Goal: Task Accomplishment & Management: Complete application form

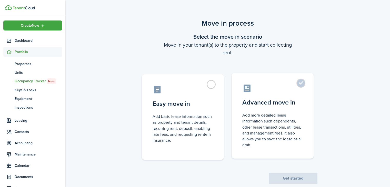
click at [297, 116] on control-radio-card-description "Add more detailed lease information such dependents, other lease transactions, …" at bounding box center [272, 130] width 61 height 36
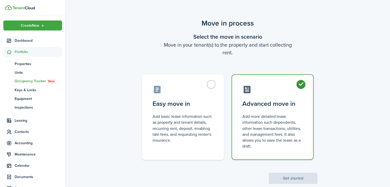
radio input "true"
click at [281, 177] on button "Get started" at bounding box center [293, 178] width 49 height 11
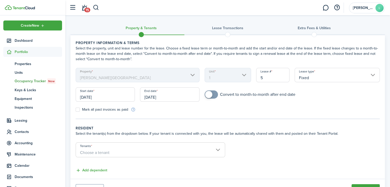
click at [373, 75] on input "Fixed" at bounding box center [337, 75] width 85 height 14
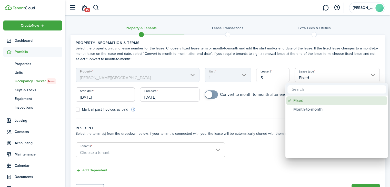
click at [340, 99] on div "Fixed" at bounding box center [339, 100] width 91 height 9
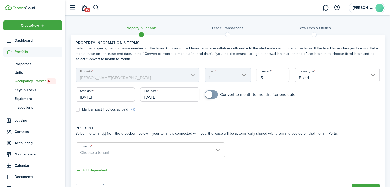
scroll to position [25, 0]
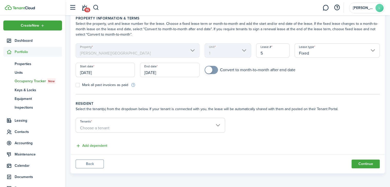
click at [220, 126] on span "Choose a tenant" at bounding box center [150, 128] width 149 height 9
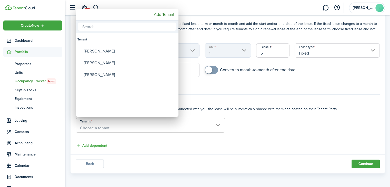
click at [93, 146] on div at bounding box center [195, 93] width 472 height 269
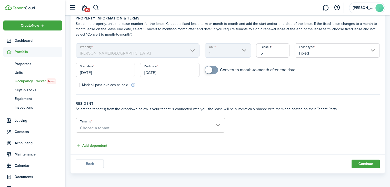
click at [93, 146] on button "Add dependent" at bounding box center [92, 146] width 32 height 6
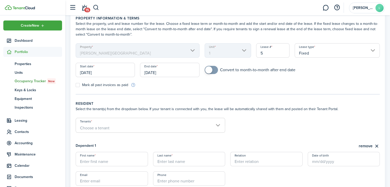
scroll to position [78, 0]
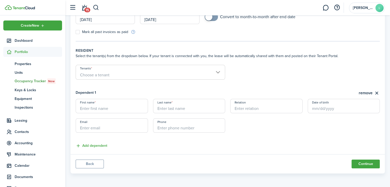
click at [101, 108] on input "First name" at bounding box center [112, 106] width 72 height 14
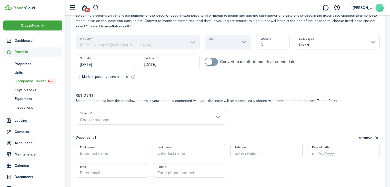
scroll to position [34, 0]
type input "chamar"
click at [163, 152] on input "Last name" at bounding box center [189, 150] width 72 height 14
type input "crumb/[PERSON_NAME]"
click at [220, 120] on span "Choose a tenant" at bounding box center [150, 119] width 149 height 9
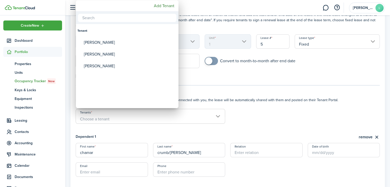
click at [220, 120] on div at bounding box center [195, 93] width 472 height 269
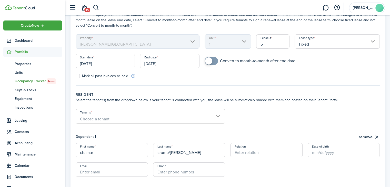
scroll to position [78, 0]
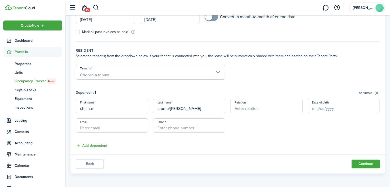
click at [363, 92] on button "remove" at bounding box center [369, 93] width 21 height 6
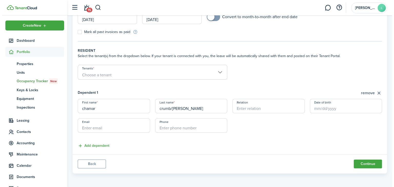
scroll to position [25, 0]
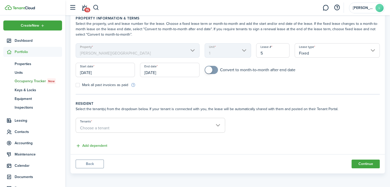
click at [218, 121] on input "Tenants" at bounding box center [150, 121] width 149 height 6
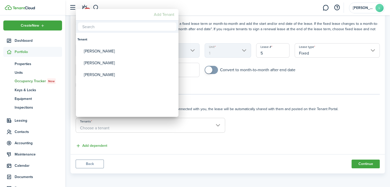
click at [167, 15] on mbsc-button "Add Tenant" at bounding box center [164, 14] width 25 height 9
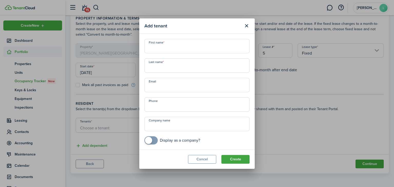
click at [160, 51] on input "First name" at bounding box center [196, 46] width 105 height 14
type input "chamar"
click at [160, 65] on input "Last name" at bounding box center [196, 65] width 105 height 14
type input "crumb/[PERSON_NAME]"
click at [155, 48] on input "chamar" at bounding box center [196, 46] width 105 height 14
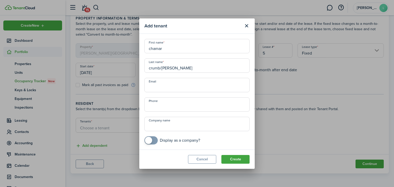
click at [167, 47] on input "chamar" at bounding box center [196, 46] width 105 height 14
click at [173, 85] on input "Email" at bounding box center [196, 85] width 105 height 14
type input "[EMAIL_ADDRESS][DOMAIN_NAME]"
click at [168, 104] on input "+1" at bounding box center [196, 104] width 105 height 14
type input "[PHONE_NUMBER]"
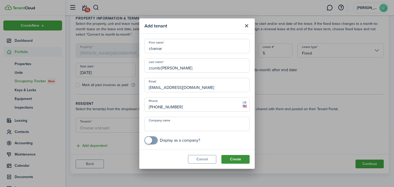
click at [241, 160] on button "Create" at bounding box center [235, 159] width 28 height 9
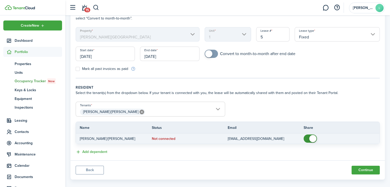
scroll to position [47, 0]
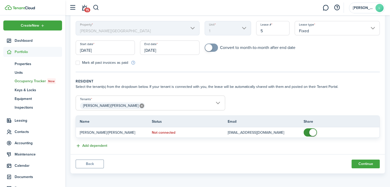
click at [94, 146] on button "Add dependent" at bounding box center [92, 146] width 32 height 6
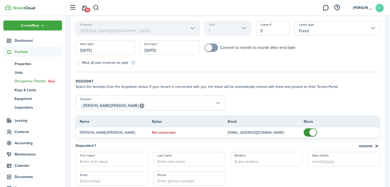
click at [96, 161] on input "First name" at bounding box center [112, 159] width 72 height 14
type input "jibril"
click at [168, 159] on input "Last name" at bounding box center [189, 159] width 72 height 14
type input "f"
type input "b"
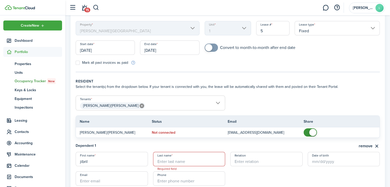
click at [94, 162] on input "jibril" at bounding box center [112, 159] width 72 height 14
type input "j"
type input "[PERSON_NAME]"
click at [160, 158] on input "Last name" at bounding box center [189, 159] width 72 height 14
type input "Jibirl ibin bilal"
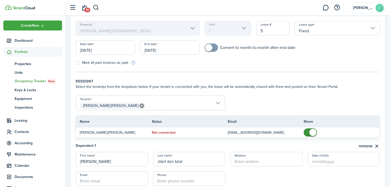
click at [271, 162] on input "Relation" at bounding box center [266, 159] width 72 height 14
click at [329, 162] on input "Date of birth" at bounding box center [344, 159] width 72 height 14
type input "boyfriend"
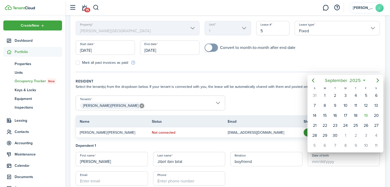
click at [365, 80] on icon at bounding box center [363, 80] width 5 height 5
click at [364, 80] on icon at bounding box center [363, 80] width 5 height 5
click at [327, 81] on span "September" at bounding box center [336, 80] width 25 height 9
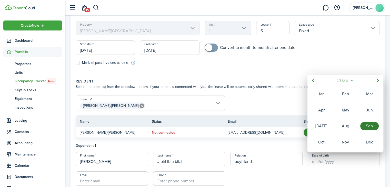
click at [347, 79] on span "2025" at bounding box center [343, 80] width 14 height 9
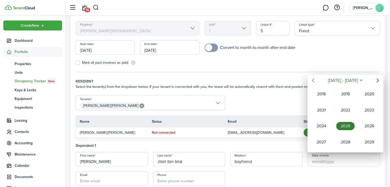
click at [312, 80] on icon "Previous page" at bounding box center [313, 80] width 6 height 6
click at [265, 108] on div at bounding box center [195, 93] width 472 height 269
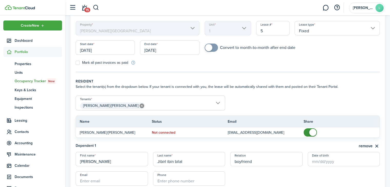
scroll to position [100, 0]
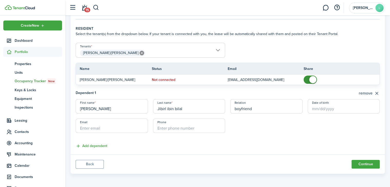
click at [364, 93] on button "remove" at bounding box center [369, 93] width 21 height 6
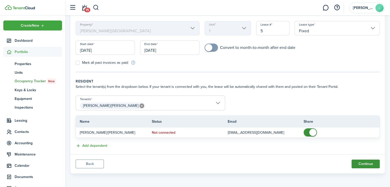
click at [356, 162] on button "Continue" at bounding box center [366, 164] width 28 height 9
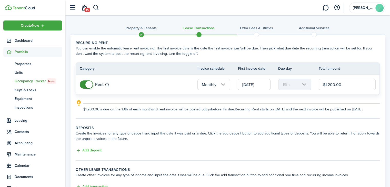
click at [264, 83] on input "[DATE]" at bounding box center [254, 84] width 33 height 11
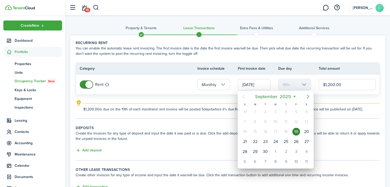
click at [307, 93] on mbsc-button "Next page" at bounding box center [308, 97] width 10 height 10
click at [309, 97] on icon "Next page" at bounding box center [308, 97] width 2 height 4
click at [275, 113] on div "1" at bounding box center [276, 112] width 8 height 8
type input "[DATE]"
type input "1st"
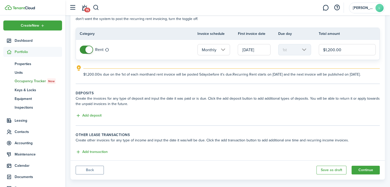
scroll to position [36, 0]
click at [93, 118] on button "Add deposit" at bounding box center [89, 115] width 26 height 6
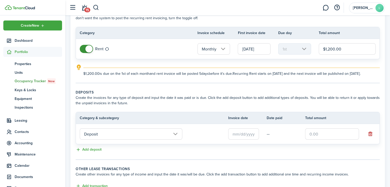
click at [173, 138] on input "Deposit" at bounding box center [131, 134] width 103 height 11
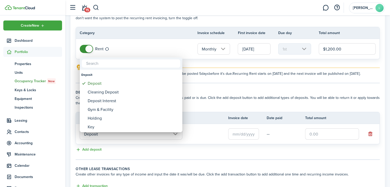
click at [173, 138] on div at bounding box center [195, 93] width 472 height 269
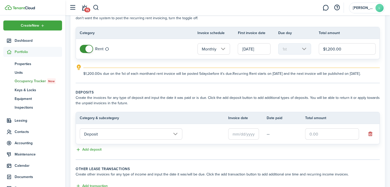
click at [324, 137] on input "text" at bounding box center [332, 134] width 54 height 11
click at [236, 140] on input "text" at bounding box center [243, 134] width 31 height 11
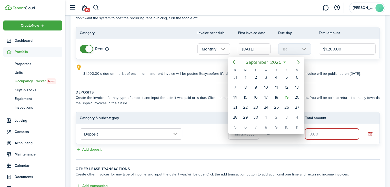
click at [299, 62] on icon "Next page" at bounding box center [299, 62] width 6 height 6
click at [266, 75] on div "1" at bounding box center [266, 78] width 8 height 8
type input "[DATE]"
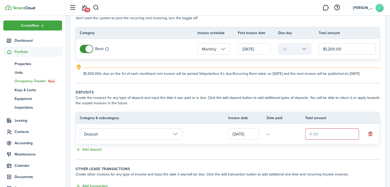
click at [313, 139] on input "text" at bounding box center [332, 134] width 54 height 11
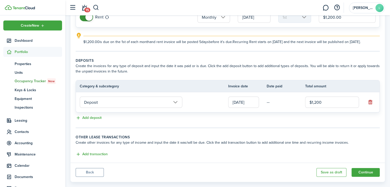
scroll to position [81, 0]
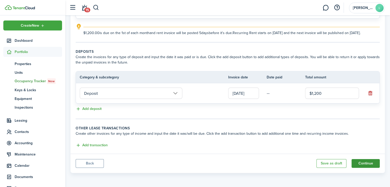
type input "$1,200.00"
click at [365, 163] on button "Continue" at bounding box center [366, 163] width 28 height 9
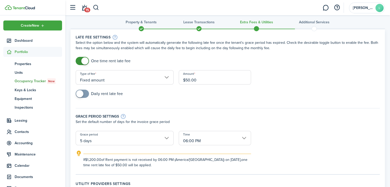
scroll to position [6, 0]
click at [81, 96] on span at bounding box center [79, 93] width 7 height 7
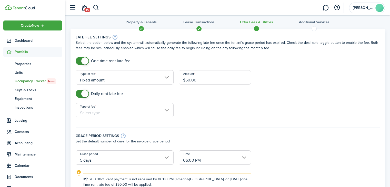
checkbox input "false"
click at [81, 96] on span at bounding box center [82, 94] width 5 height 8
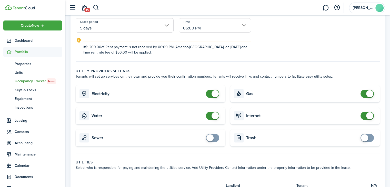
scroll to position [119, 0]
checkbox input "false"
click at [373, 95] on span at bounding box center [369, 93] width 7 height 7
checkbox input "true"
click at [212, 138] on span at bounding box center [210, 137] width 7 height 7
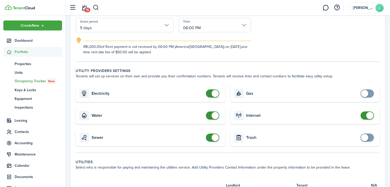
checkbox input "true"
click at [363, 138] on span at bounding box center [364, 137] width 7 height 7
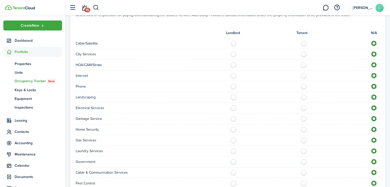
scroll to position [272, 0]
click at [305, 107] on label at bounding box center [305, 106] width 9 height 3
radio input "true"
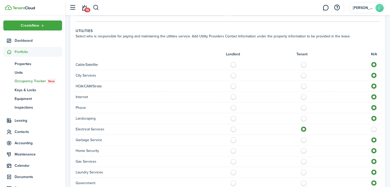
scroll to position [251, 0]
click at [304, 94] on label at bounding box center [305, 95] width 9 height 3
radio input "true"
click at [303, 74] on label at bounding box center [305, 73] width 9 height 3
radio input "true"
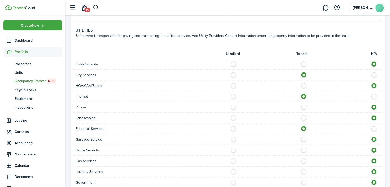
click at [304, 62] on label at bounding box center [305, 63] width 9 height 3
radio input "true"
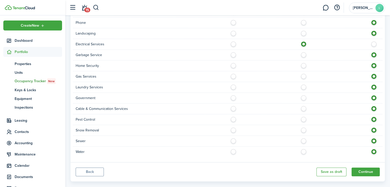
scroll to position [338, 0]
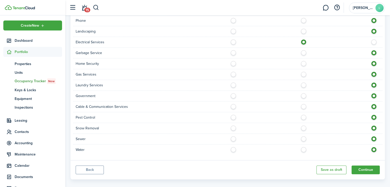
click at [305, 139] on label at bounding box center [305, 137] width 9 height 3
radio input "true"
click at [303, 148] on label at bounding box center [305, 148] width 9 height 3
radio input "true"
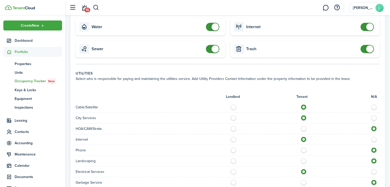
scroll to position [207, 0]
click at [305, 119] on label at bounding box center [305, 117] width 9 height 3
click at [304, 118] on label at bounding box center [305, 117] width 9 height 3
click at [375, 117] on label at bounding box center [375, 117] width 9 height 3
radio input "false"
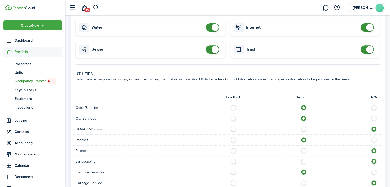
radio input "true"
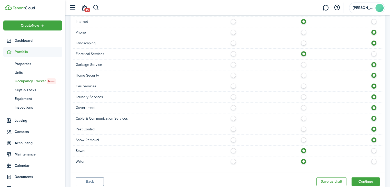
scroll to position [326, 0]
click at [304, 118] on label at bounding box center [305, 116] width 9 height 3
radio input "true"
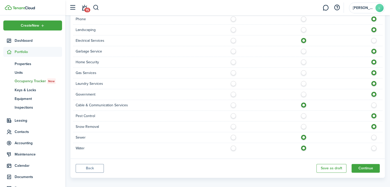
scroll to position [339, 0]
click at [304, 125] on label at bounding box center [305, 125] width 9 height 3
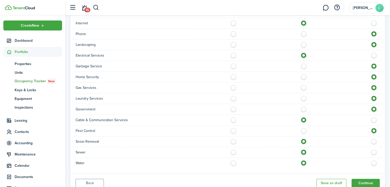
scroll to position [343, 0]
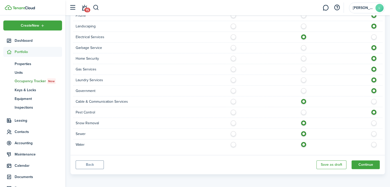
click at [373, 121] on label at bounding box center [375, 122] width 9 height 3
radio input "false"
radio input "true"
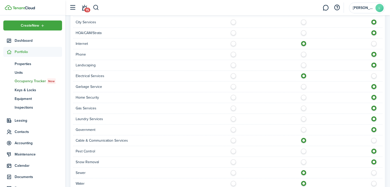
scroll to position [304, 0]
click at [303, 84] on label at bounding box center [305, 85] width 9 height 3
radio input "true"
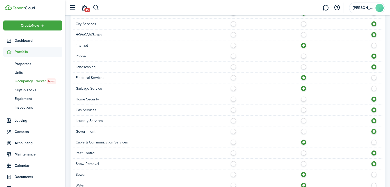
scroll to position [343, 0]
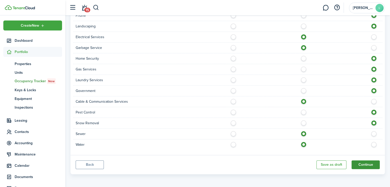
click at [366, 161] on button "Continue" at bounding box center [366, 165] width 28 height 9
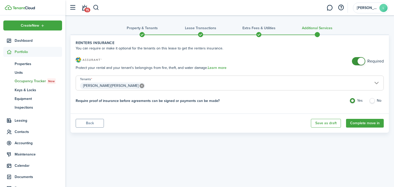
checkbox input "false"
click at [358, 62] on span at bounding box center [361, 61] width 7 height 7
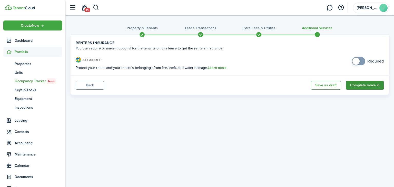
click at [355, 84] on button "Complete move in" at bounding box center [365, 85] width 38 height 9
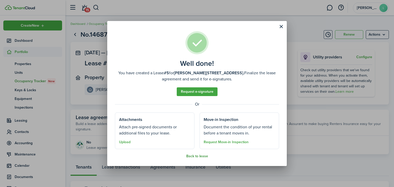
click at [197, 156] on button "Back to lease" at bounding box center [197, 156] width 22 height 4
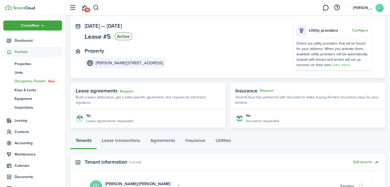
scroll to position [27, 0]
click at [127, 91] on link "Request" at bounding box center [126, 92] width 13 height 4
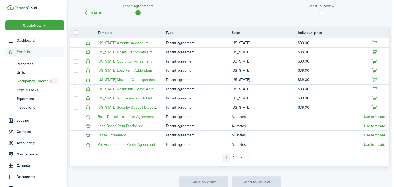
scroll to position [113, 0]
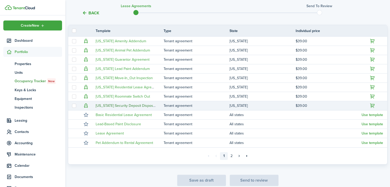
click at [132, 104] on link "[US_STATE] Security Deposit Disposition" at bounding box center [128, 105] width 64 height 5
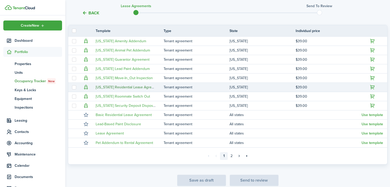
click at [145, 88] on link "[US_STATE] Residential Lease Agreement" at bounding box center [129, 87] width 66 height 5
click at [373, 86] on button "button" at bounding box center [372, 87] width 7 height 7
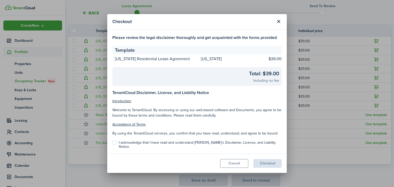
click at [116, 145] on label "I acknowledge that I have read and understand [PERSON_NAME]'s Disclaimer, Licen…" at bounding box center [196, 145] width 169 height 8
click at [112, 145] on input "I acknowledge that I have read and understand [PERSON_NAME]'s Disclaimer, Licen…" at bounding box center [112, 145] width 0 height 0
checkbox input "true"
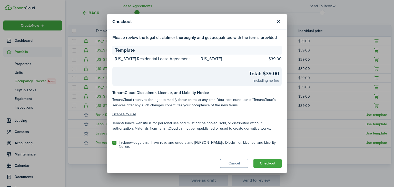
scroll to position [257, 0]
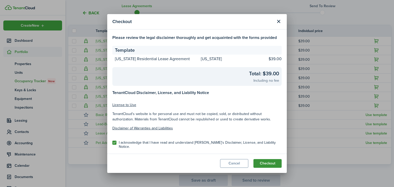
click at [266, 163] on button "Checkout" at bounding box center [267, 163] width 28 height 9
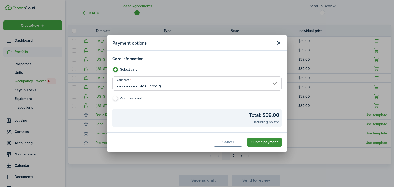
click at [265, 143] on button "Submit payment" at bounding box center [264, 142] width 34 height 9
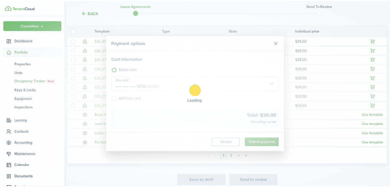
scroll to position [103, 0]
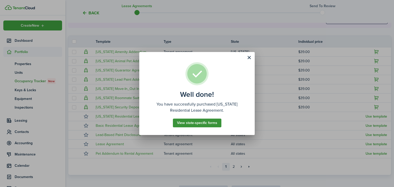
click at [211, 123] on button "View state-specific forms" at bounding box center [197, 123] width 48 height 9
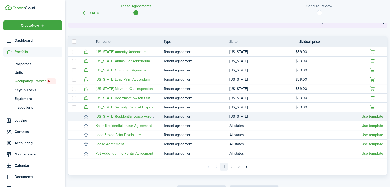
click at [377, 116] on button "Use template" at bounding box center [373, 117] width 22 height 4
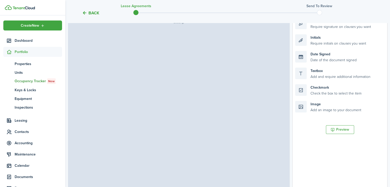
select select "fit"
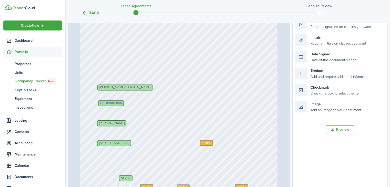
scroll to position [118, 0]
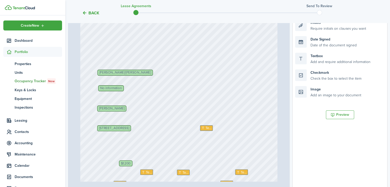
click at [148, 73] on div "Text Text [STREET_ADDRESS] [PERSON_NAME]/[PERSON_NAME] Text Text No information…" at bounding box center [178, 132] width 197 height 260
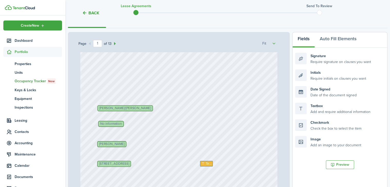
scroll to position [15, 0]
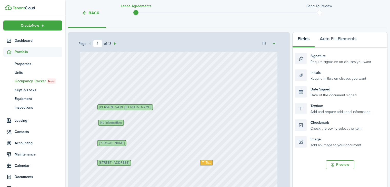
click at [136, 107] on div "Text Text [STREET_ADDRESS] [PERSON_NAME]/[PERSON_NAME] Text Text No information…" at bounding box center [178, 167] width 197 height 260
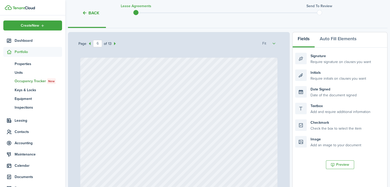
scroll to position [1334, 0]
click at [191, 100] on div at bounding box center [178, 187] width 197 height 260
click at [188, 143] on div "No information" at bounding box center [178, 123] width 197 height 260
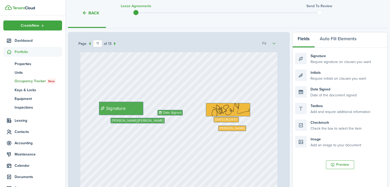
scroll to position [2746, 0]
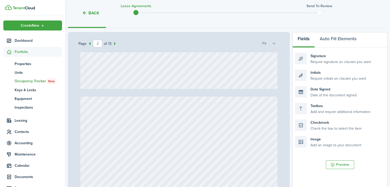
type input "1"
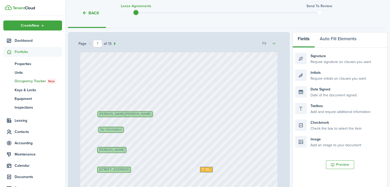
scroll to position [0, 0]
